Goal: Task Accomplishment & Management: Manage account settings

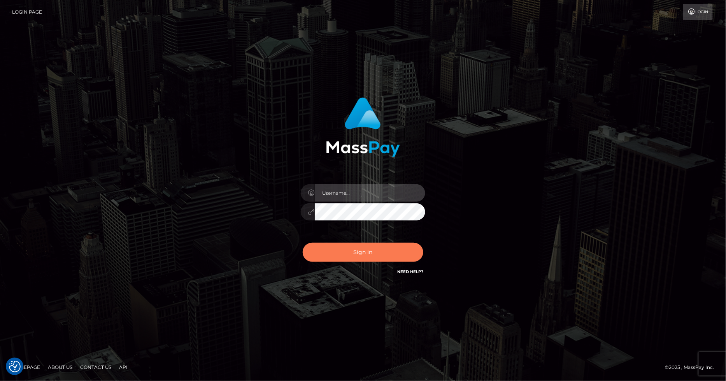
type input "[PERSON_NAME].ace"
click at [366, 248] on button "Sign in" at bounding box center [363, 251] width 121 height 19
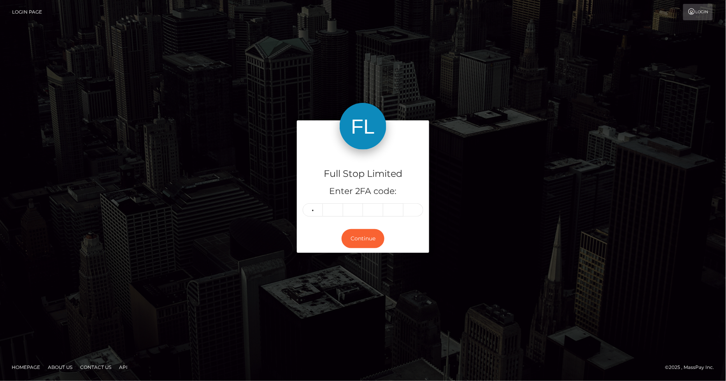
type input "0"
type input "4"
type input "6"
type input "4"
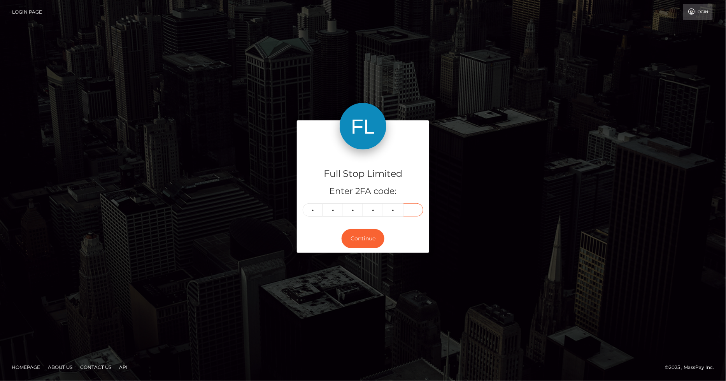
type input "1"
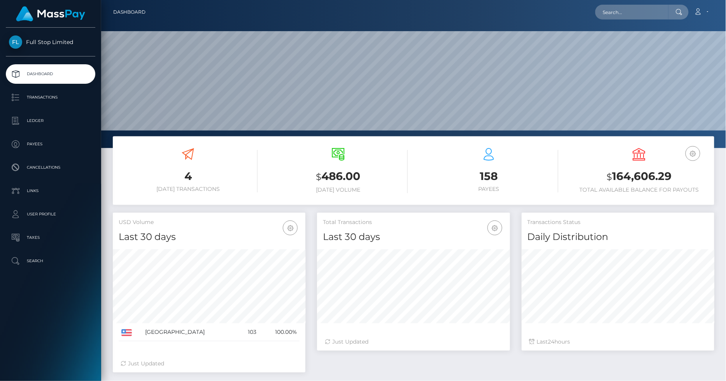
scroll to position [138, 193]
drag, startPoint x: 673, startPoint y: 174, endPoint x: 613, endPoint y: 181, distance: 60.8
click at [613, 181] on h3 "$ 164,606.29" at bounding box center [639, 176] width 139 height 16
copy h3 "164,606.29"
